Goal: Obtain resource: Download file/media

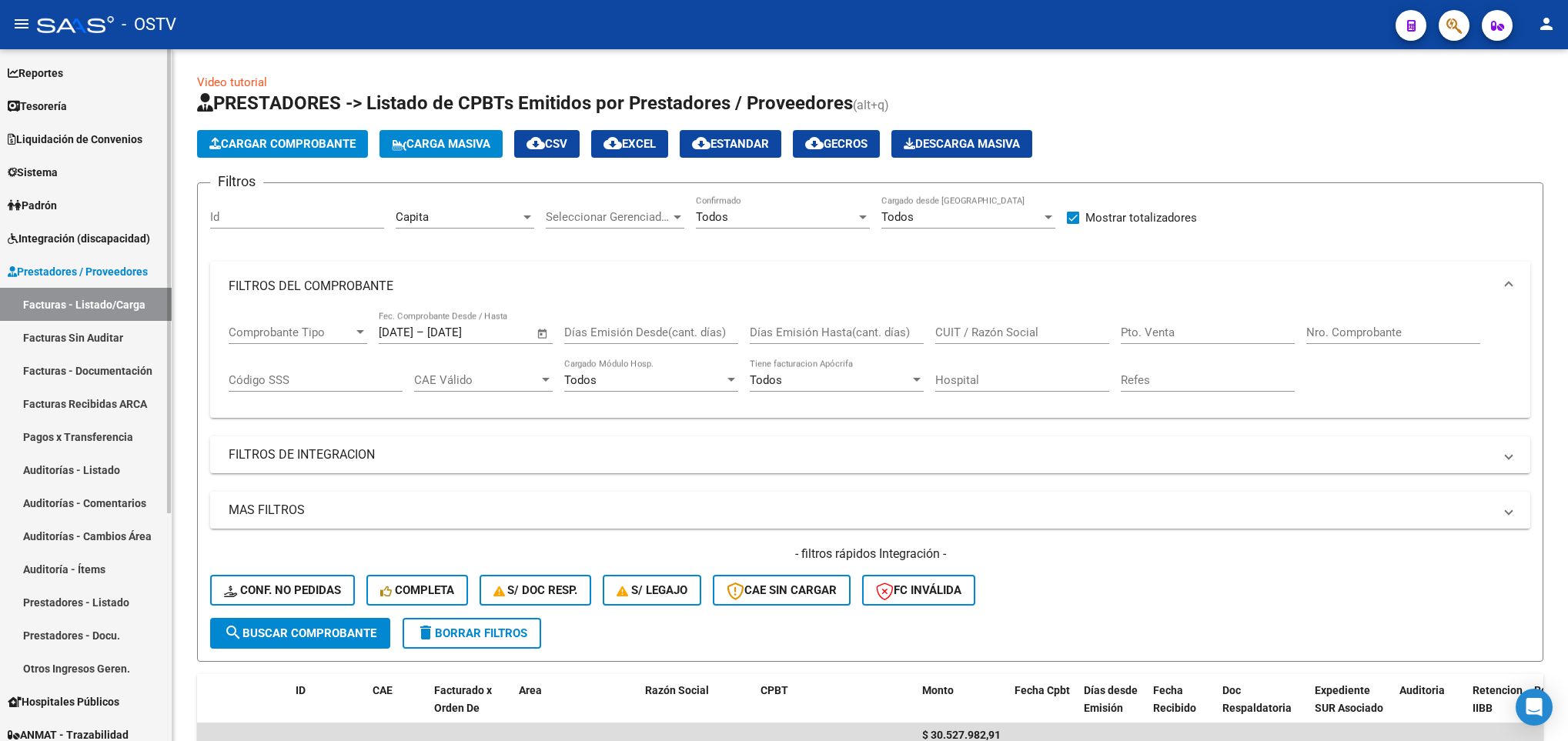
scroll to position [115, 0]
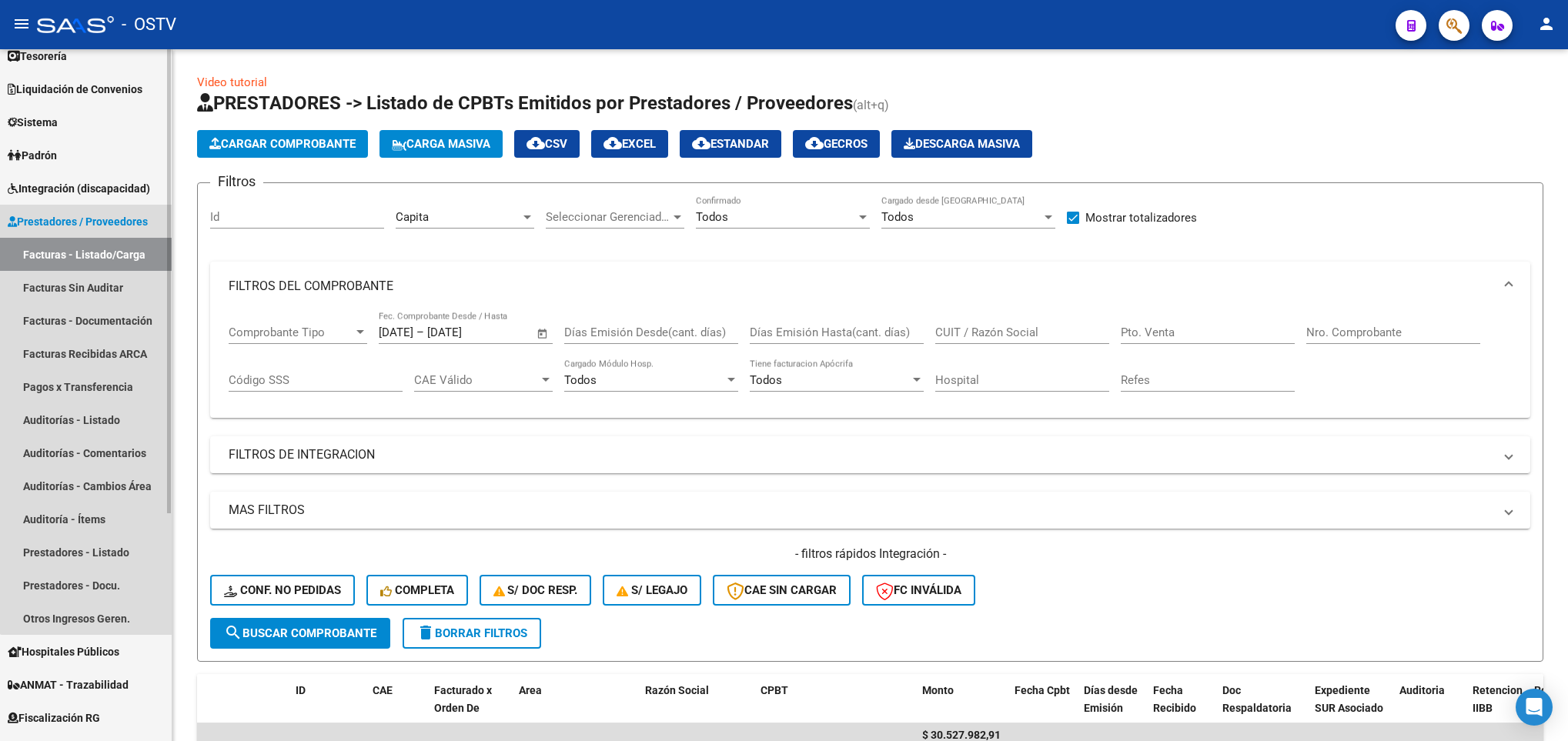
click at [122, 250] on link "Facturas - Listado/Carga" at bounding box center [86, 254] width 172 height 33
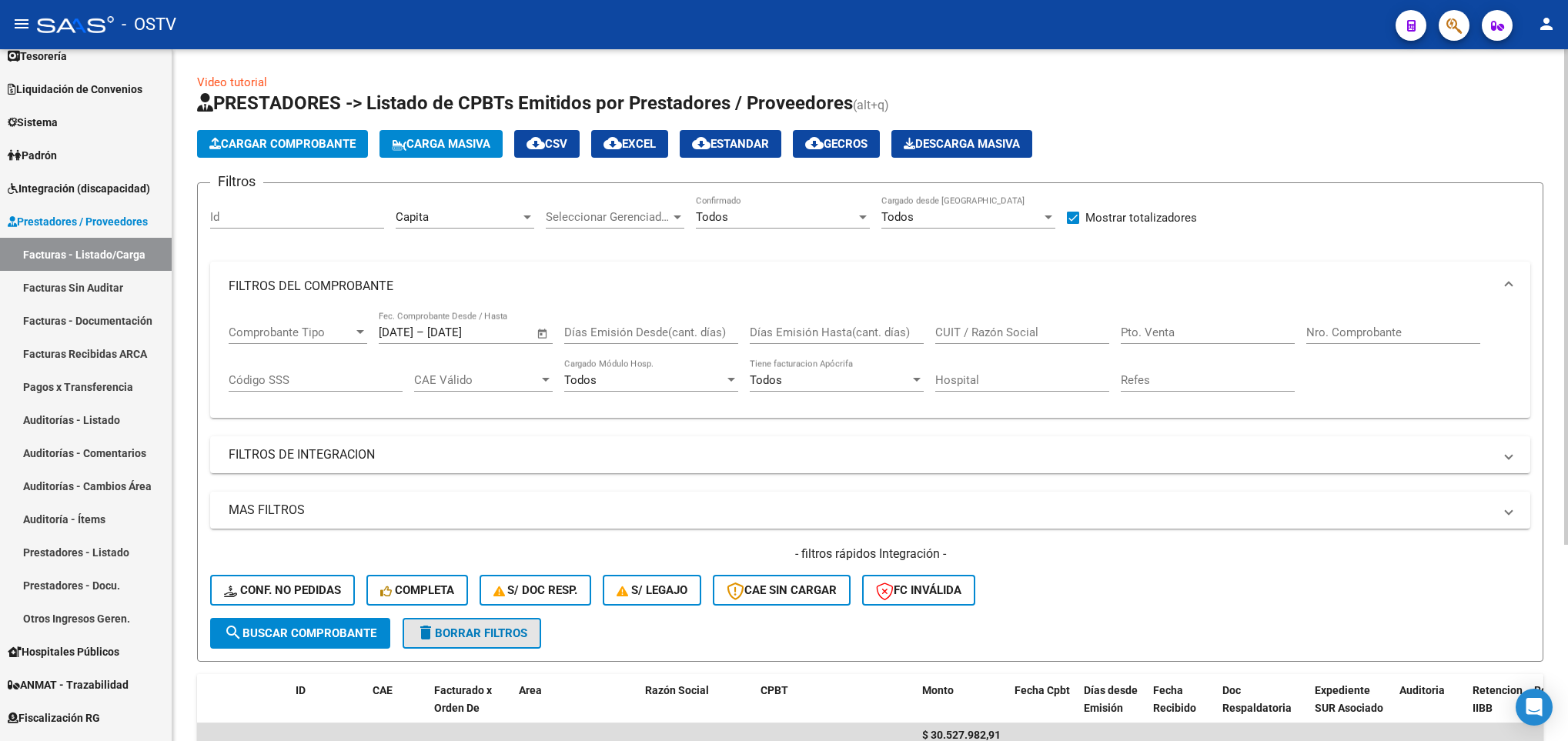
click at [446, 635] on span "delete Borrar Filtros" at bounding box center [471, 634] width 111 height 14
checkbox input "false"
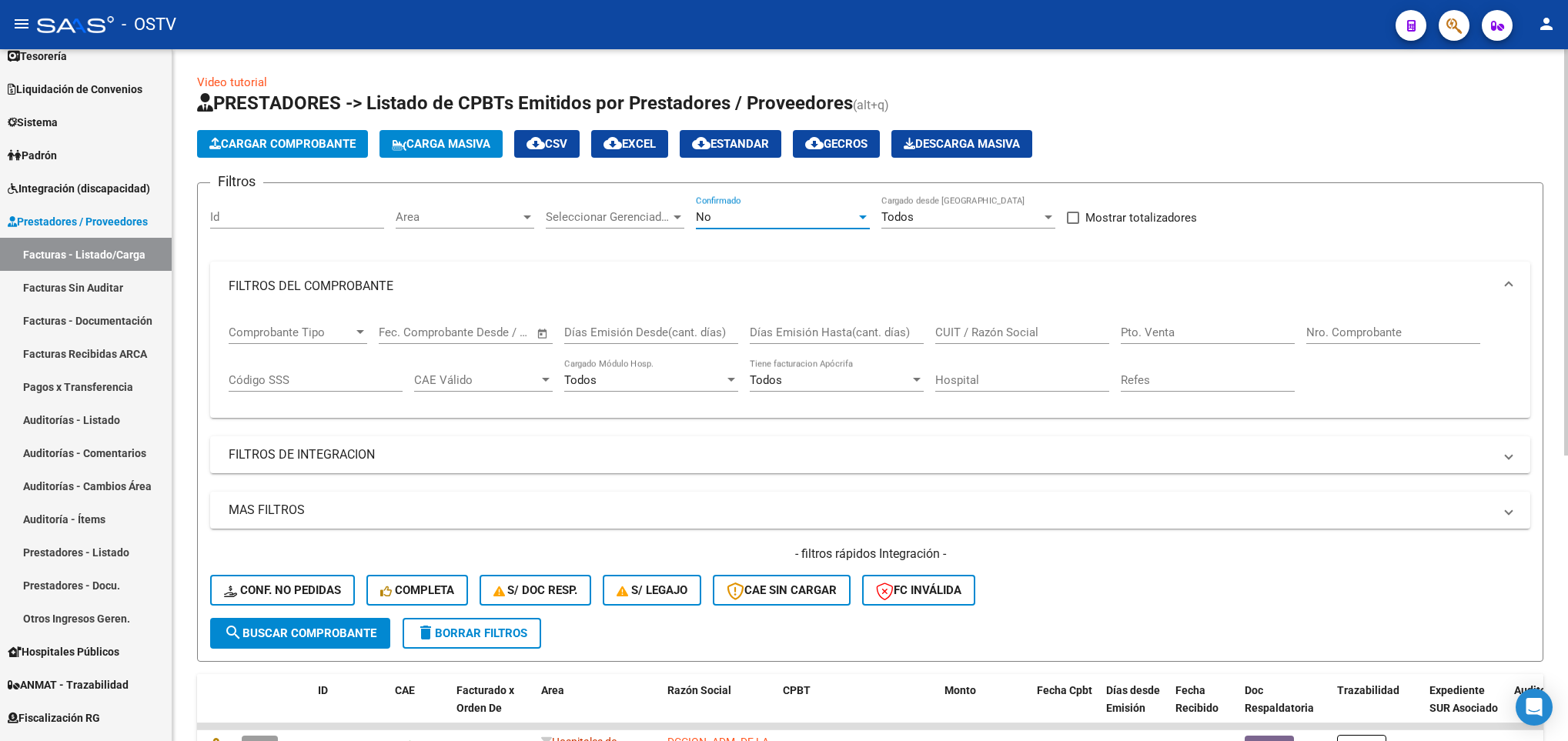
click at [718, 220] on div "No" at bounding box center [775, 217] width 160 height 14
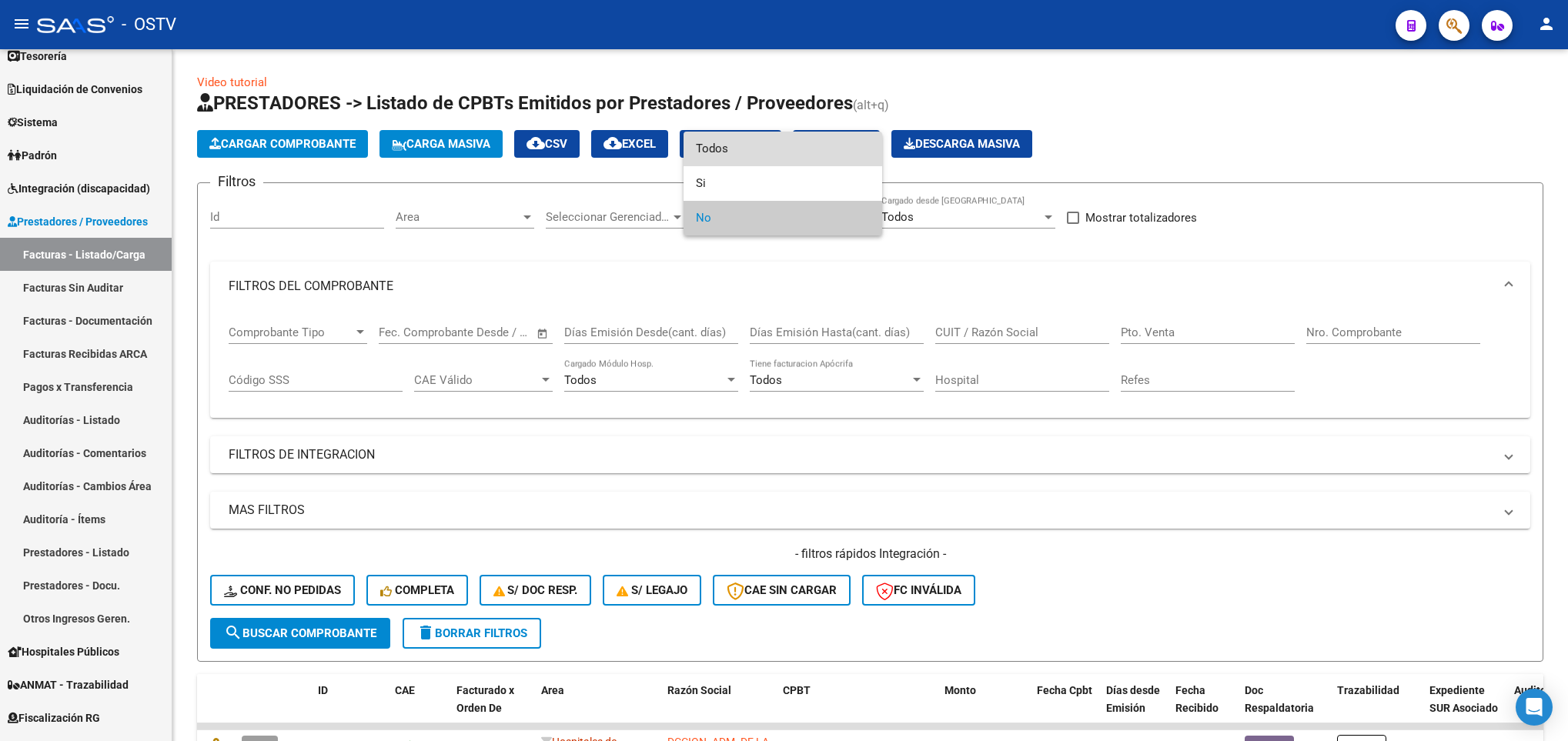
click at [739, 141] on span "Todos" at bounding box center [782, 149] width 174 height 35
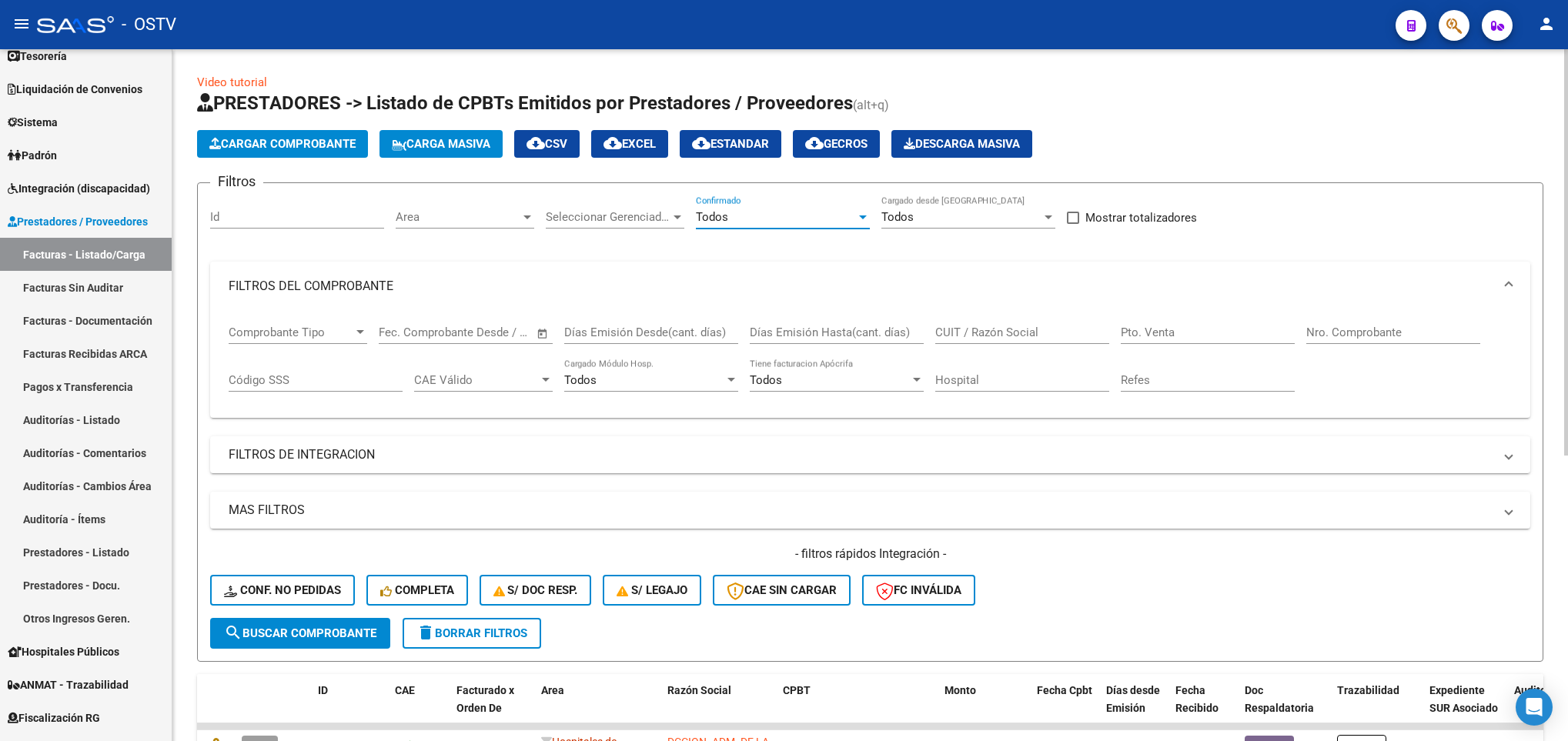
click at [974, 335] on input "CUIT / Razón Social" at bounding box center [1021, 333] width 174 height 14
type input "massa"
click at [354, 621] on button "search Buscar Comprobante" at bounding box center [300, 633] width 180 height 31
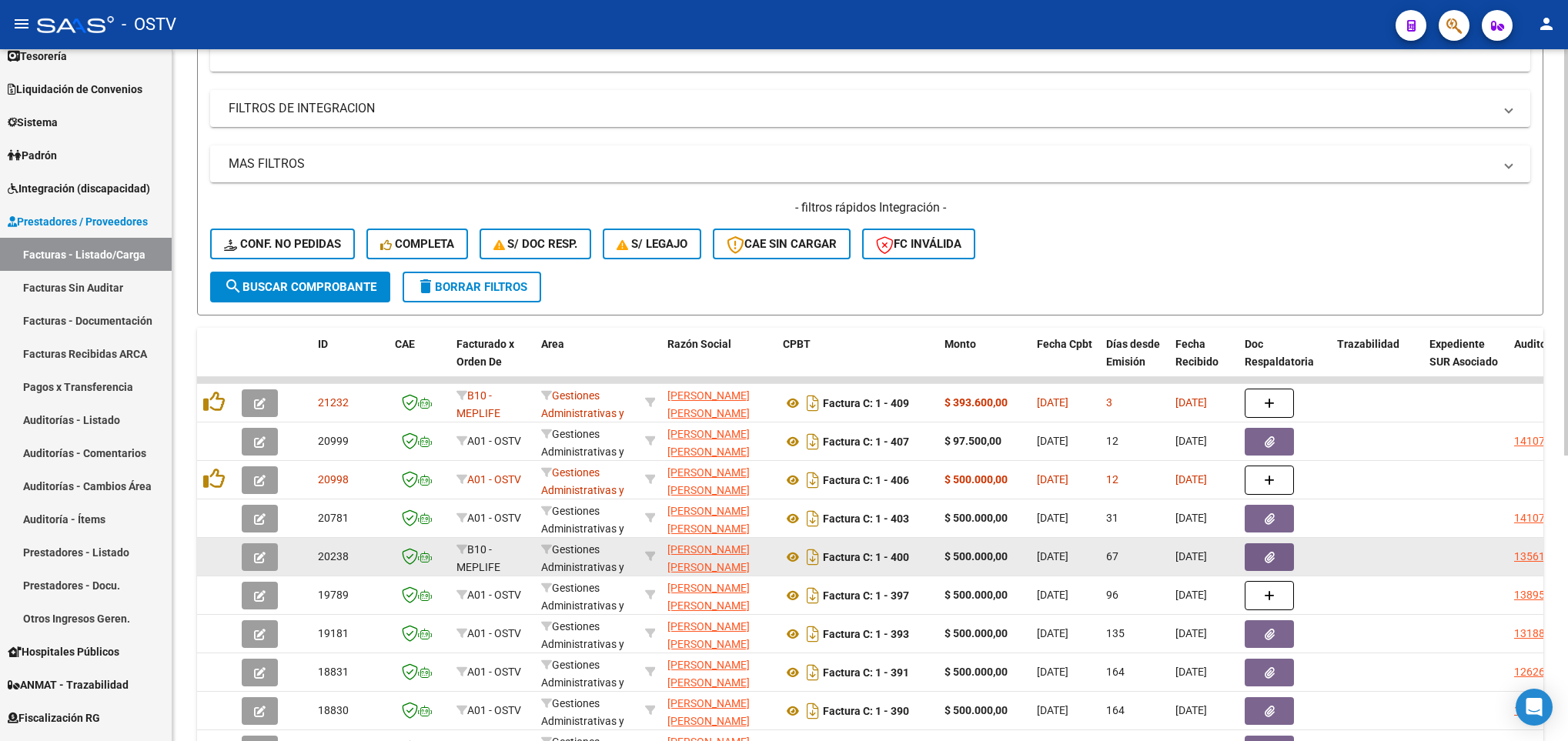
scroll to position [462, 0]
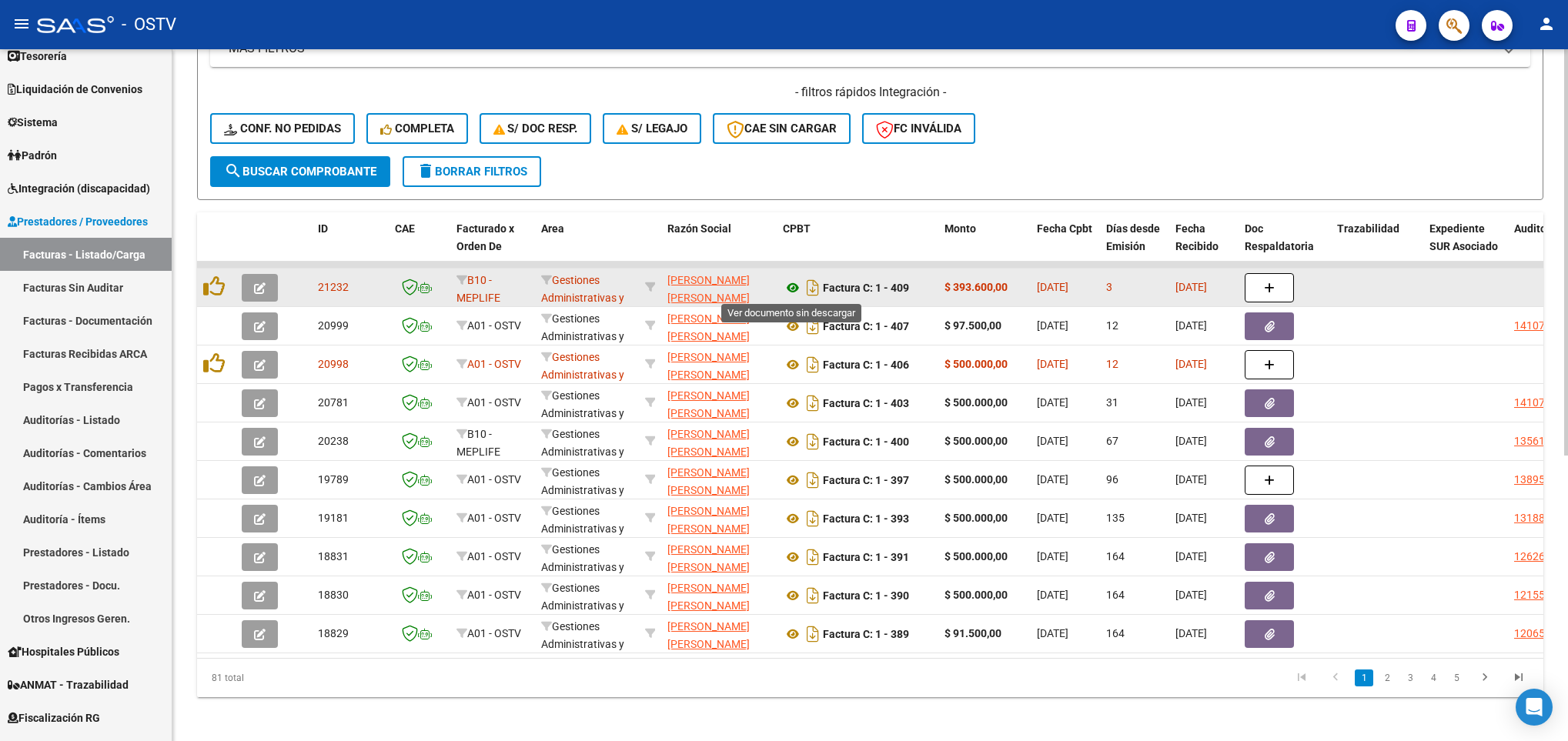
click at [795, 289] on icon at bounding box center [792, 287] width 20 height 18
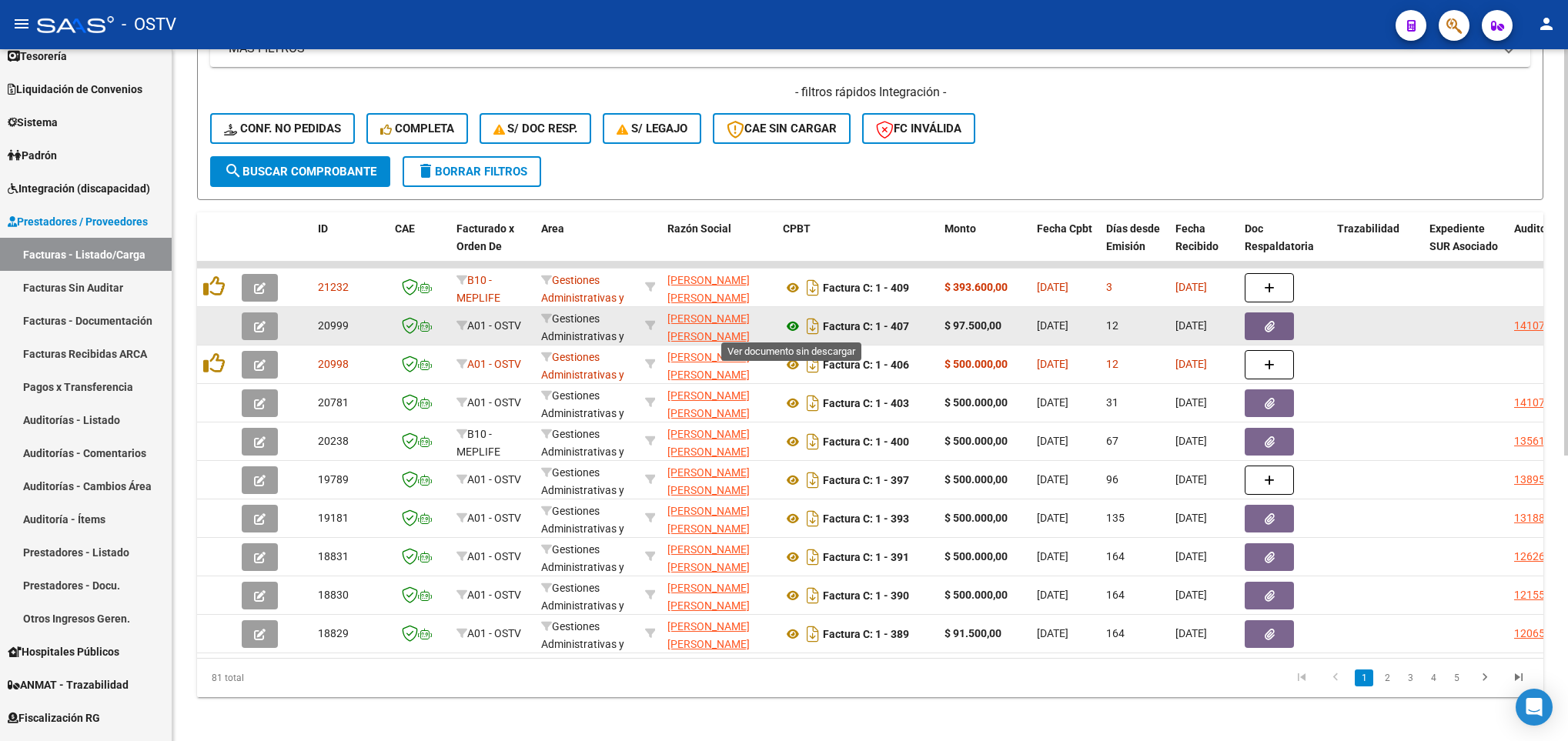
click at [793, 330] on icon at bounding box center [792, 326] width 20 height 18
